Goal: Task Accomplishment & Management: Use online tool/utility

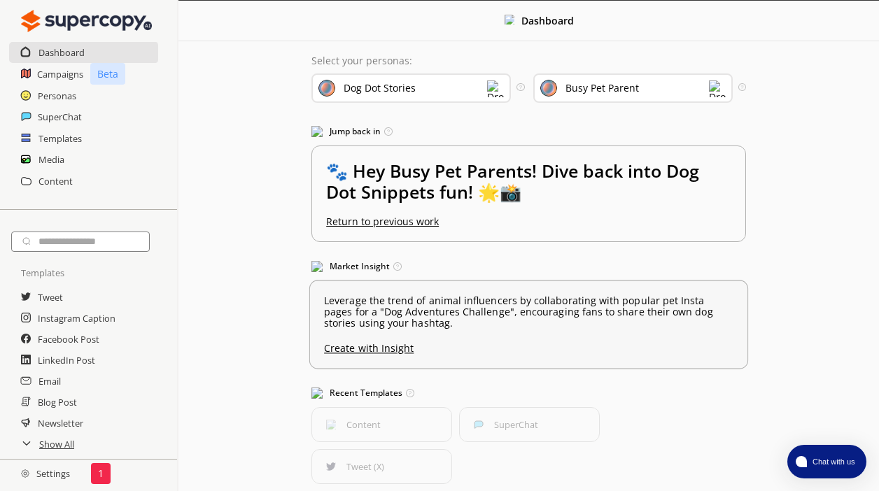
click at [397, 349] on u "Create with Insight" at bounding box center [528, 346] width 409 height 18
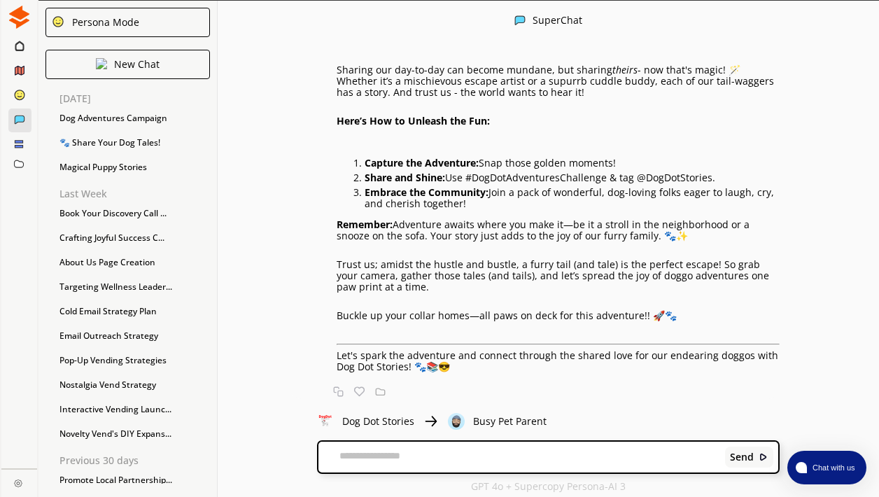
scroll to position [1268, 0]
click at [361, 391] on img at bounding box center [359, 391] width 10 height 10
click at [383, 391] on img at bounding box center [380, 391] width 10 height 10
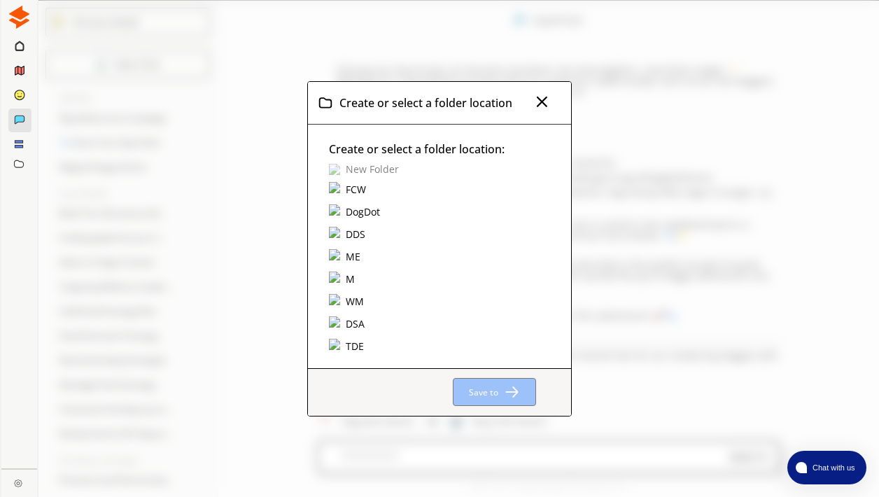
click at [362, 213] on div "DogDot" at bounding box center [363, 211] width 38 height 15
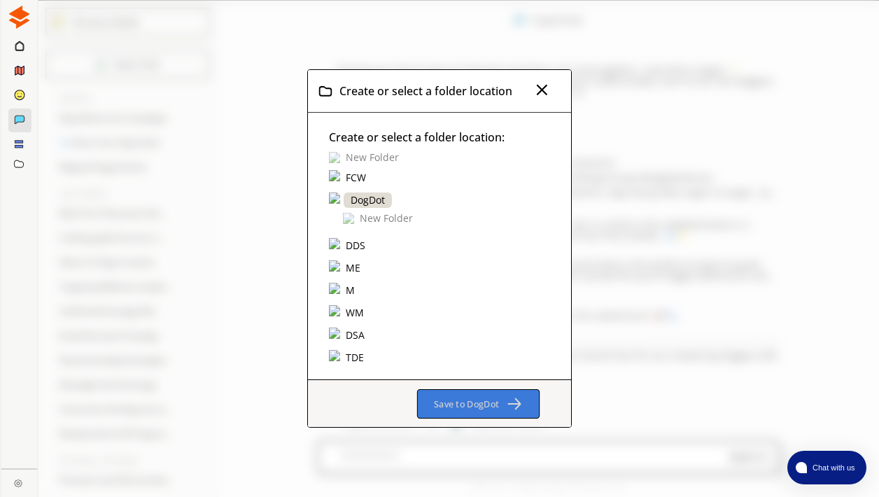
click at [469, 410] on button "Save to DogDot" at bounding box center [478, 403] width 122 height 29
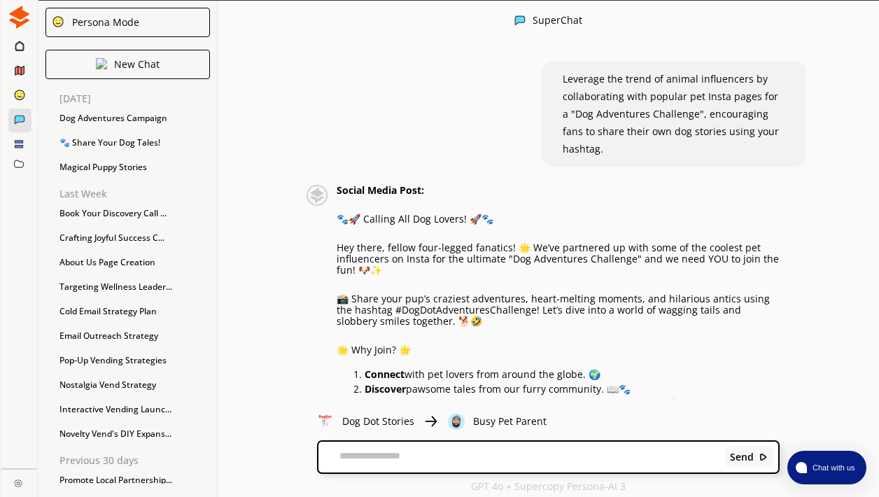
scroll to position [0, 0]
click at [19, 46] on icon at bounding box center [19, 45] width 9 height 11
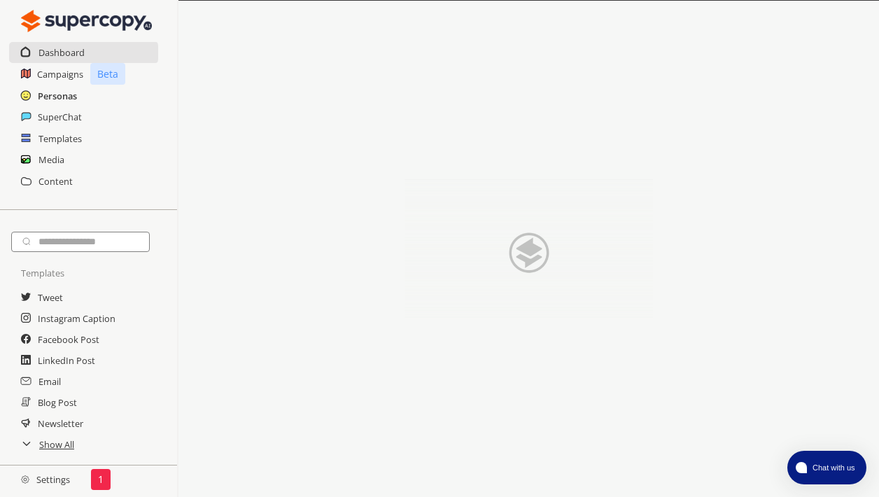
click at [41, 96] on h2 "Personas" at bounding box center [57, 95] width 39 height 21
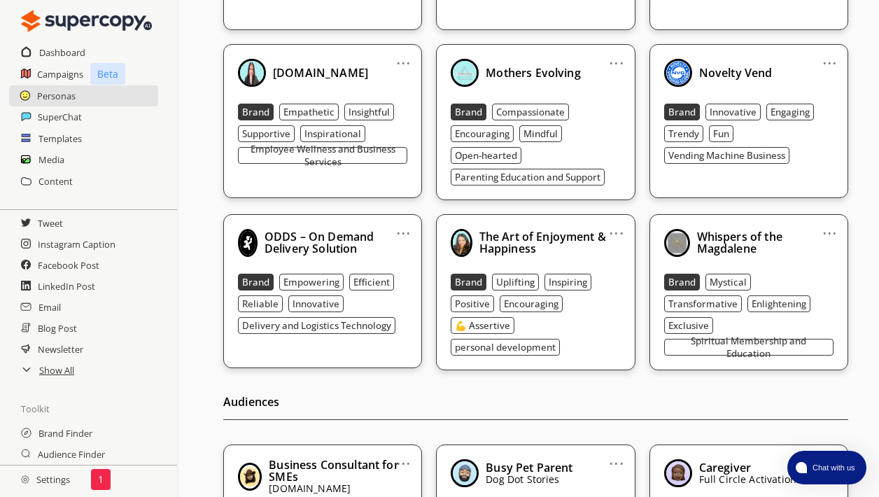
scroll to position [90, 0]
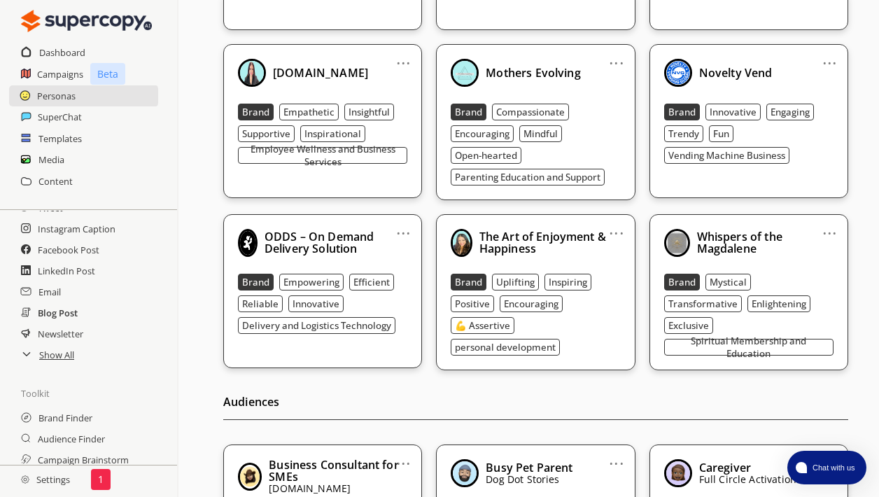
click at [57, 314] on h2 "Blog Post" at bounding box center [58, 312] width 40 height 21
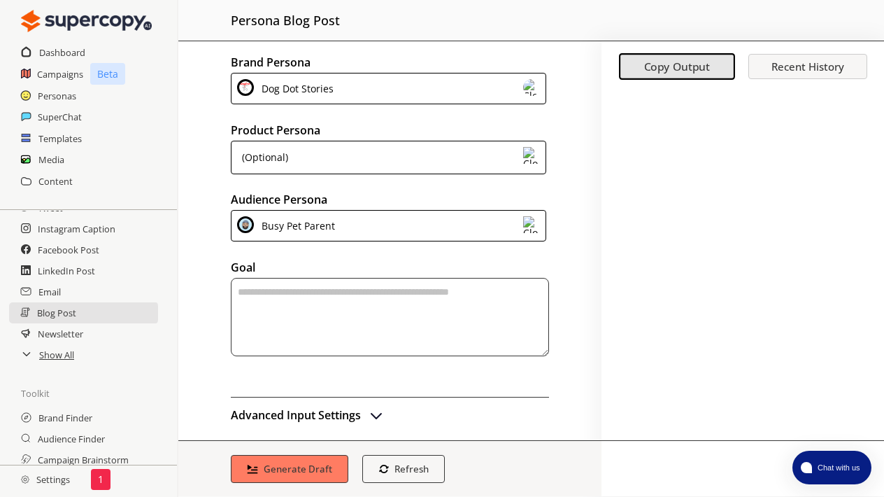
click at [330, 83] on div "Dog Dot Stories" at bounding box center [295, 88] width 77 height 19
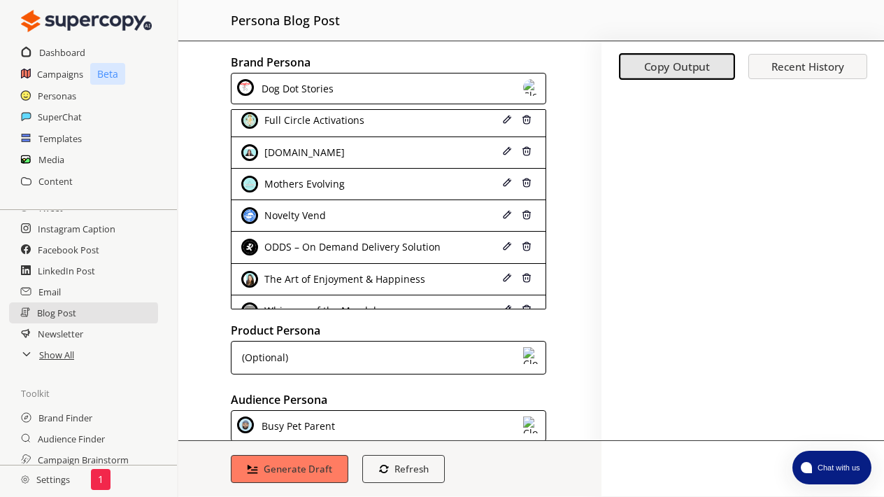
scroll to position [107, 0]
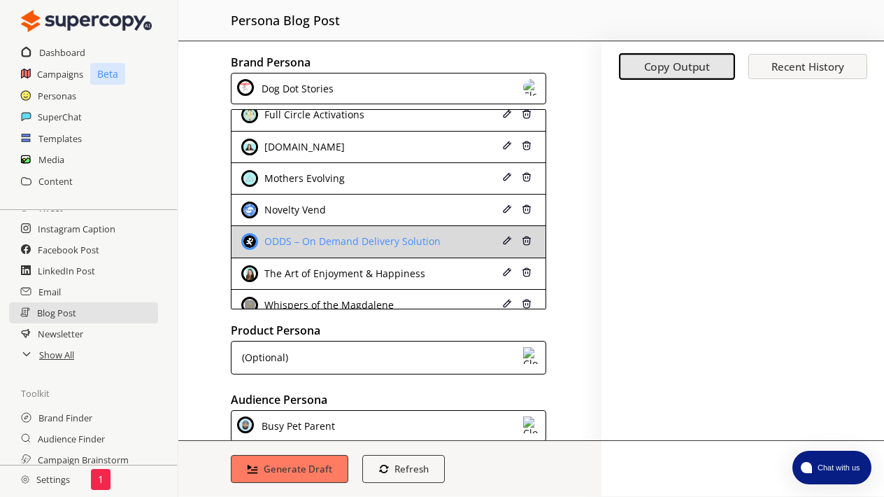
click at [311, 236] on div "ODDS – On Demand Delivery Solution" at bounding box center [351, 241] width 180 height 11
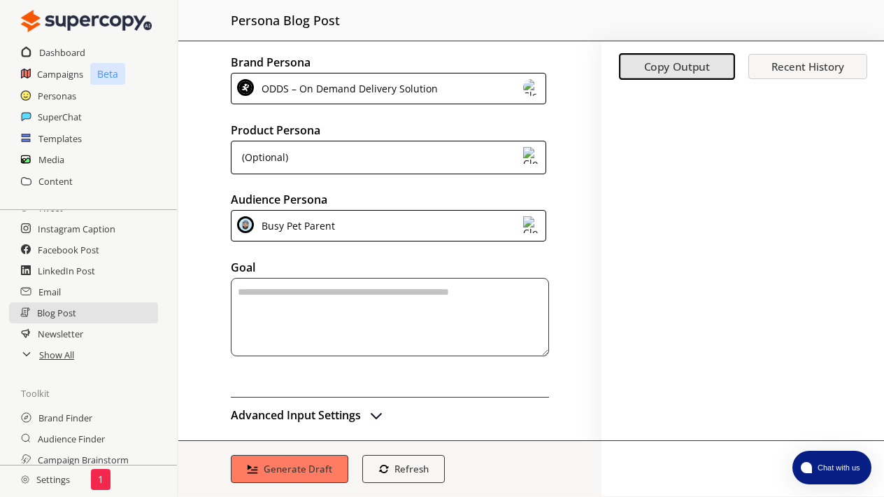
click at [378, 222] on div "Busy Pet Parent" at bounding box center [389, 225] width 316 height 31
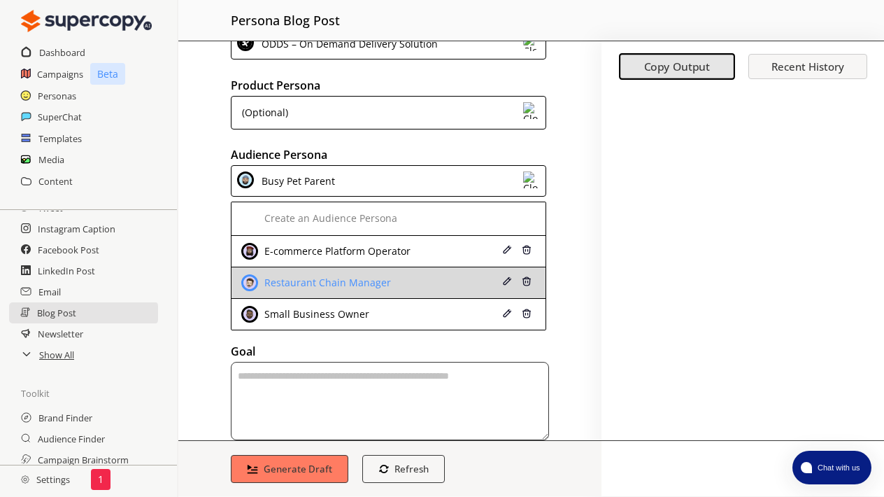
scroll to position [53, 0]
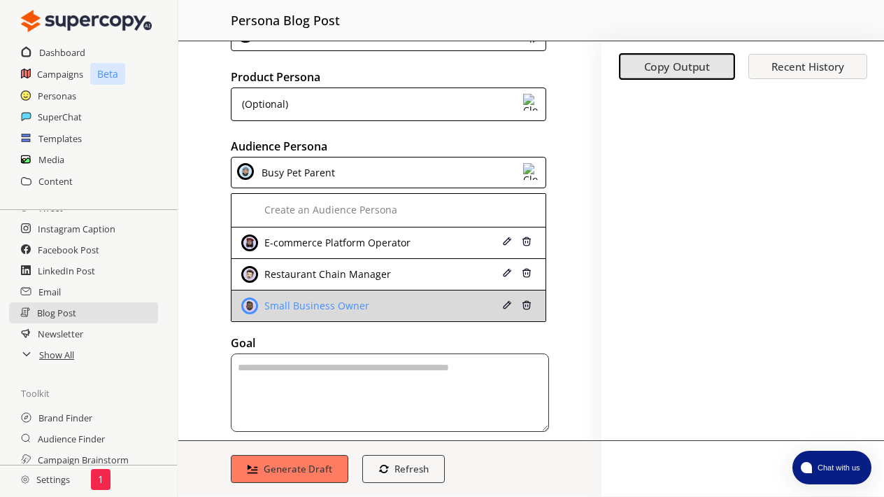
click at [284, 305] on div "Small Business Owner" at bounding box center [315, 305] width 108 height 11
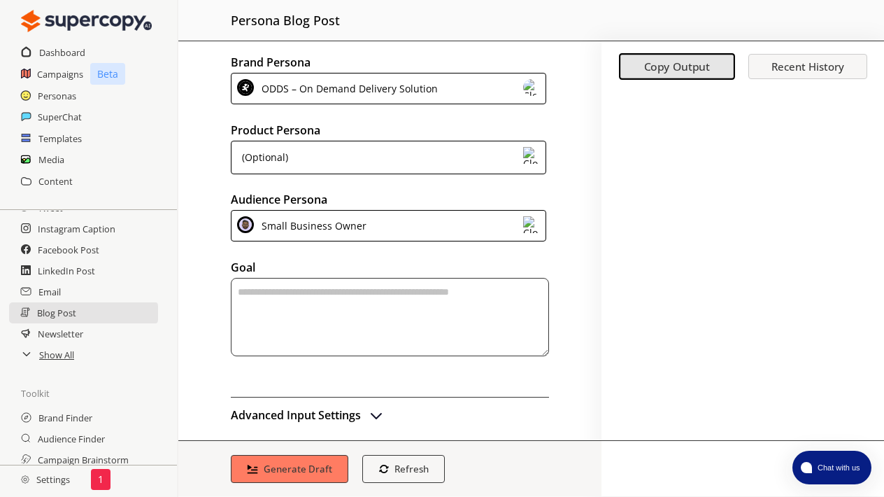
scroll to position [0, 0]
click at [299, 298] on textarea "textarea-textarea" at bounding box center [390, 317] width 318 height 78
type textarea "*"
click at [266, 292] on textarea "**********" at bounding box center [387, 317] width 313 height 78
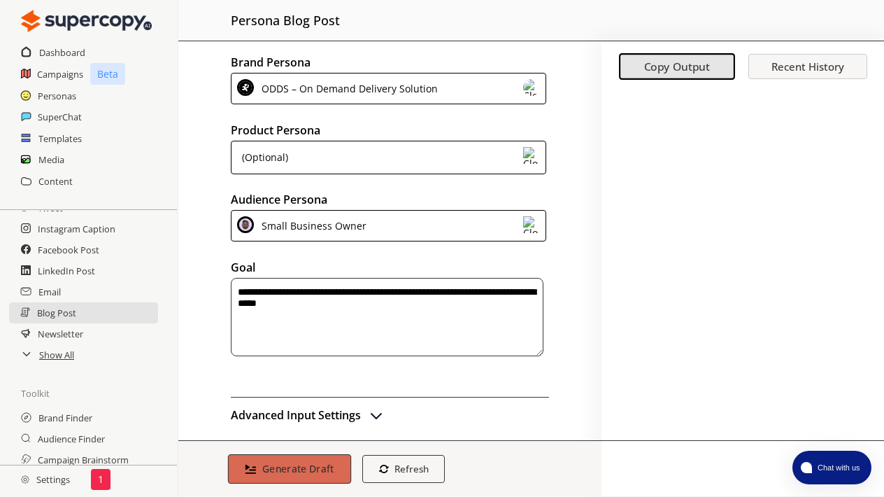
type textarea "**********"
click at [261, 472] on button "Generate Draft" at bounding box center [289, 468] width 123 height 29
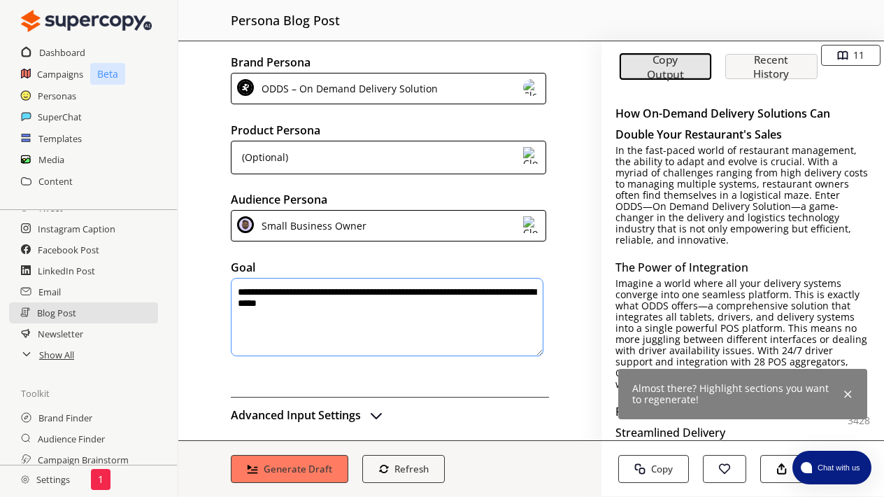
click at [847, 390] on img at bounding box center [847, 393] width 11 height 11
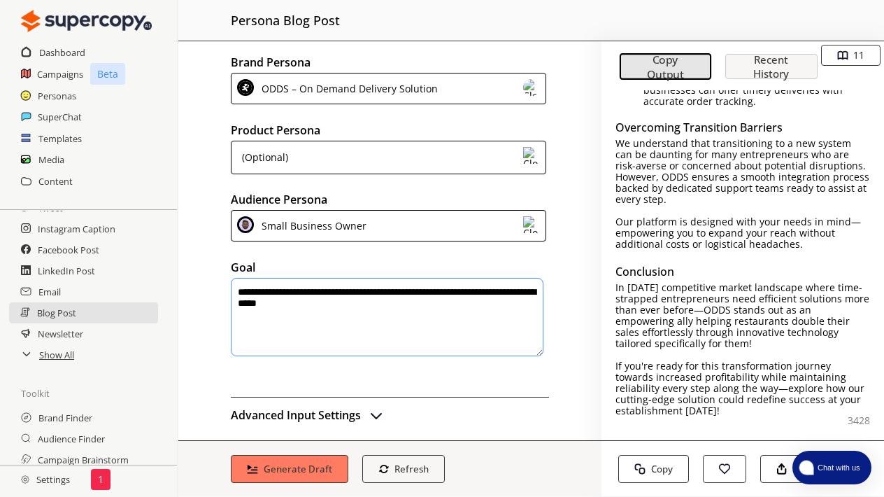
click at [824, 462] on span "Chat with us" at bounding box center [837, 467] width 51 height 11
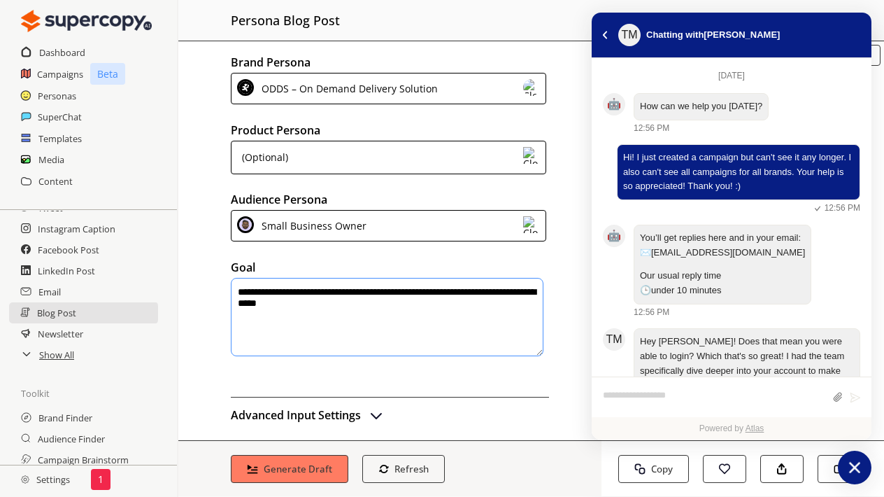
scroll to position [3161, 0]
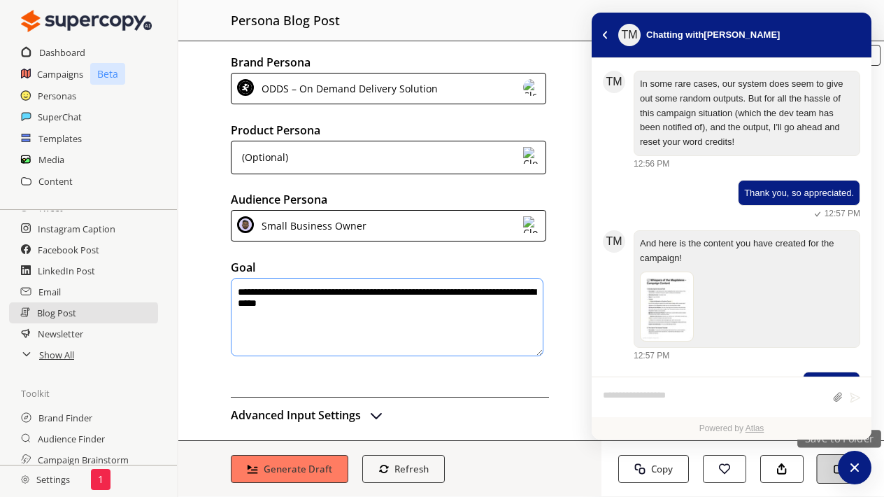
click at [827, 469] on button "Save to Folder" at bounding box center [838, 468] width 45 height 29
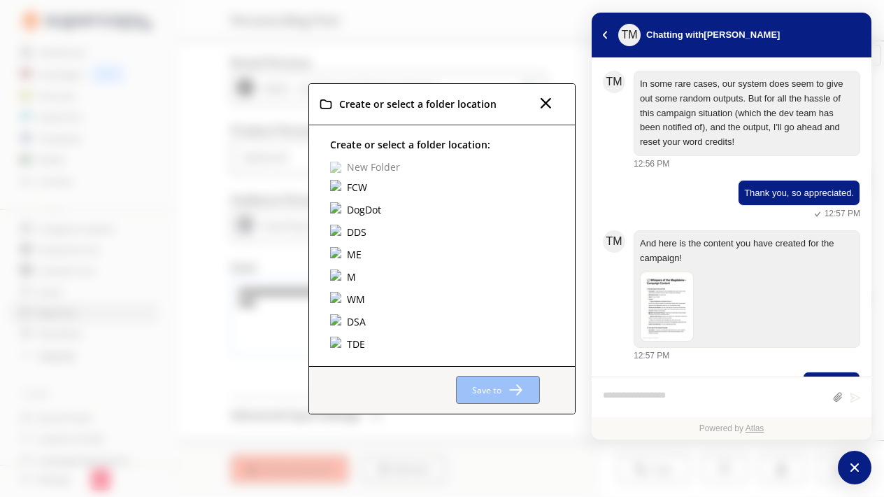
click at [351, 167] on p "New Folder" at bounding box center [373, 167] width 53 height 11
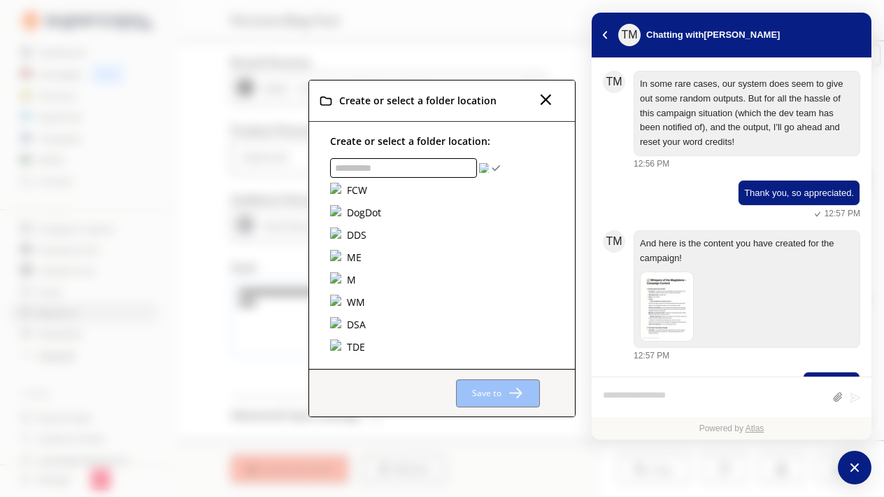
click at [347, 168] on input "text" at bounding box center [403, 168] width 147 height 20
type input "****"
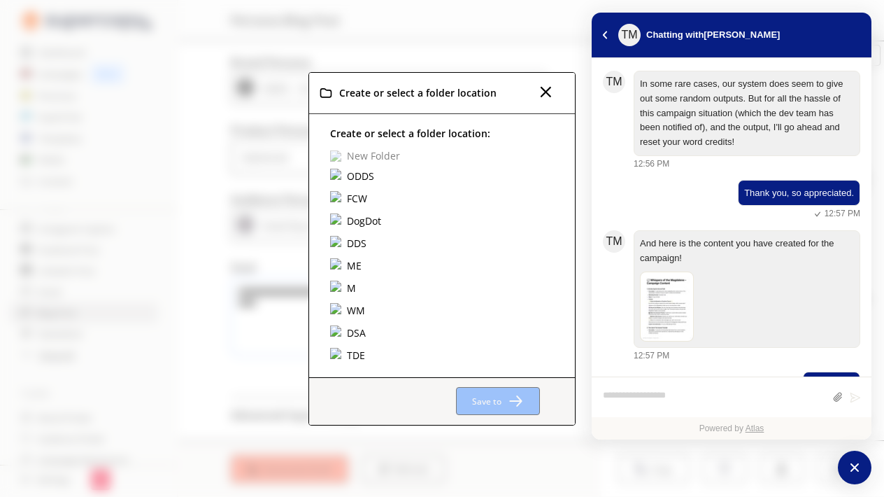
click at [495, 166] on div "Create or select a folder location: New Folder ODDS FCW DogDot DDS ME M WM DSA …" at bounding box center [441, 245] width 265 height 263
click at [358, 173] on div "ODDS" at bounding box center [360, 176] width 31 height 15
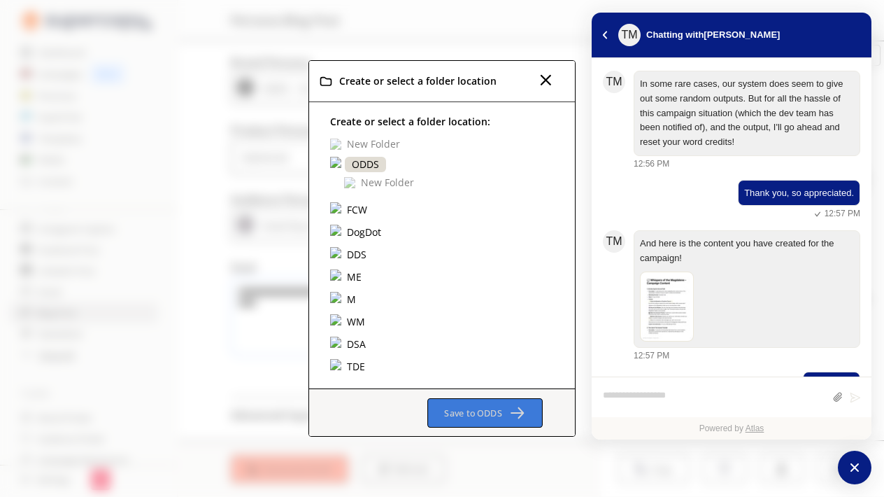
click at [460, 420] on button "Save to ODDS" at bounding box center [484, 412] width 115 height 29
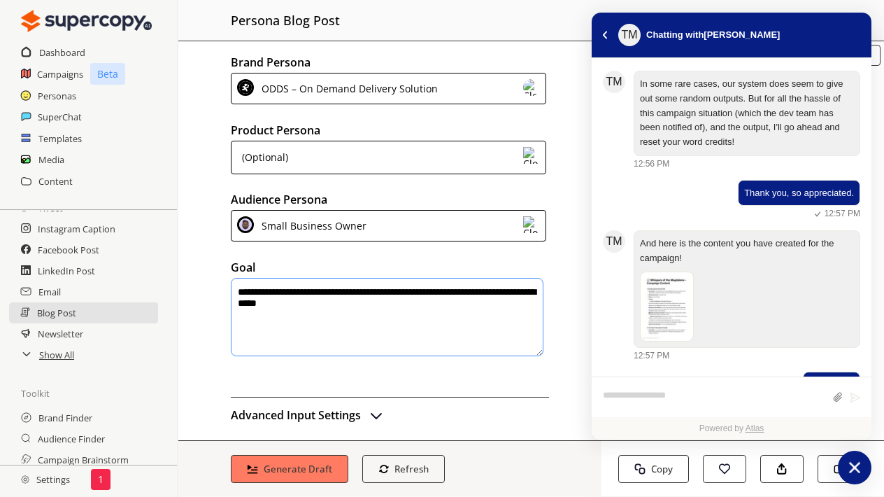
click at [861, 472] on icon "atlas-launcher" at bounding box center [855, 468] width 20 height 20
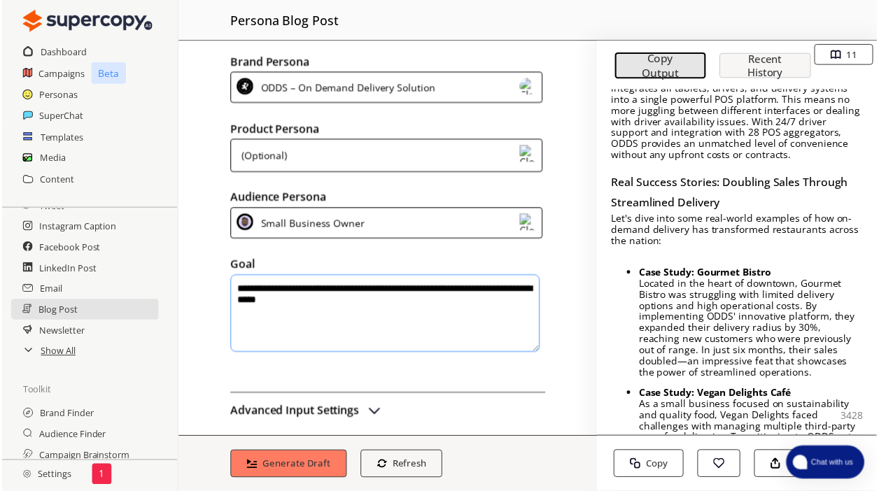
scroll to position [250, 0]
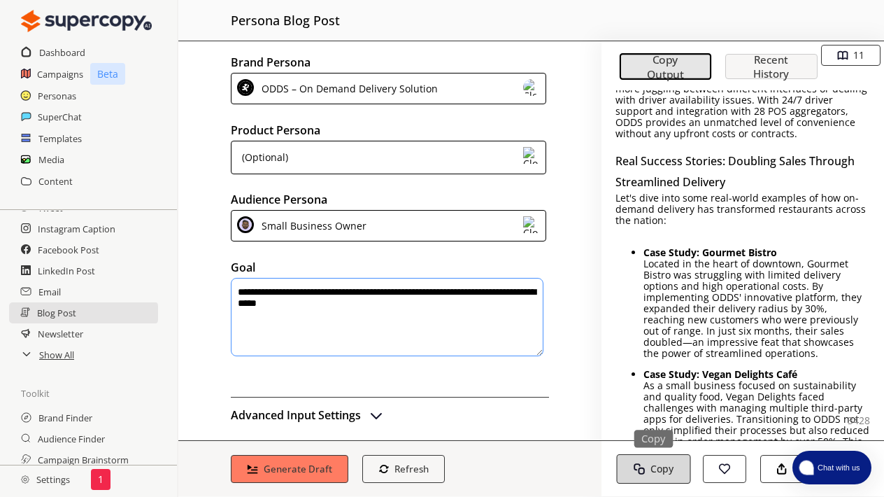
click at [654, 462] on button "Copy Copy" at bounding box center [654, 468] width 74 height 29
click at [658, 472] on b "Copy" at bounding box center [662, 468] width 23 height 13
